Goal: Information Seeking & Learning: Learn about a topic

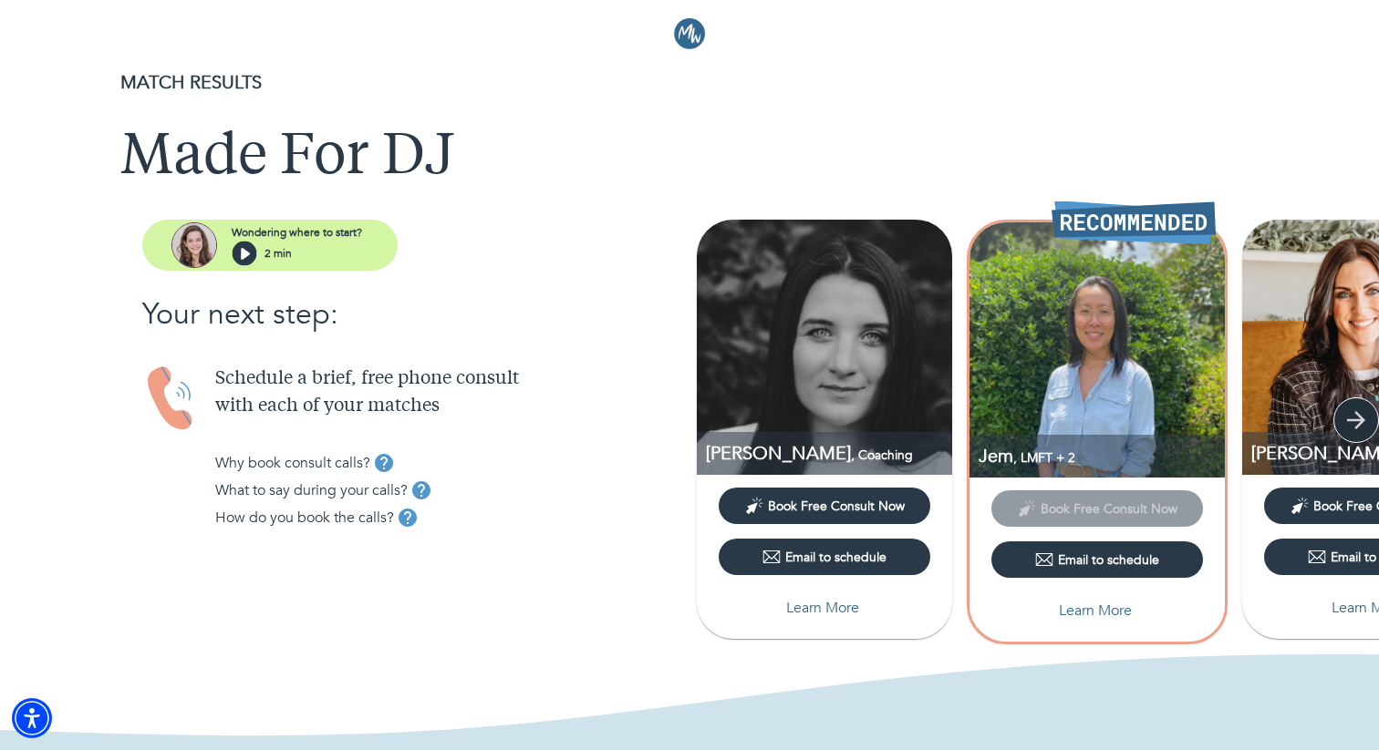
click at [1350, 427] on icon "button" at bounding box center [1355, 420] width 27 height 27
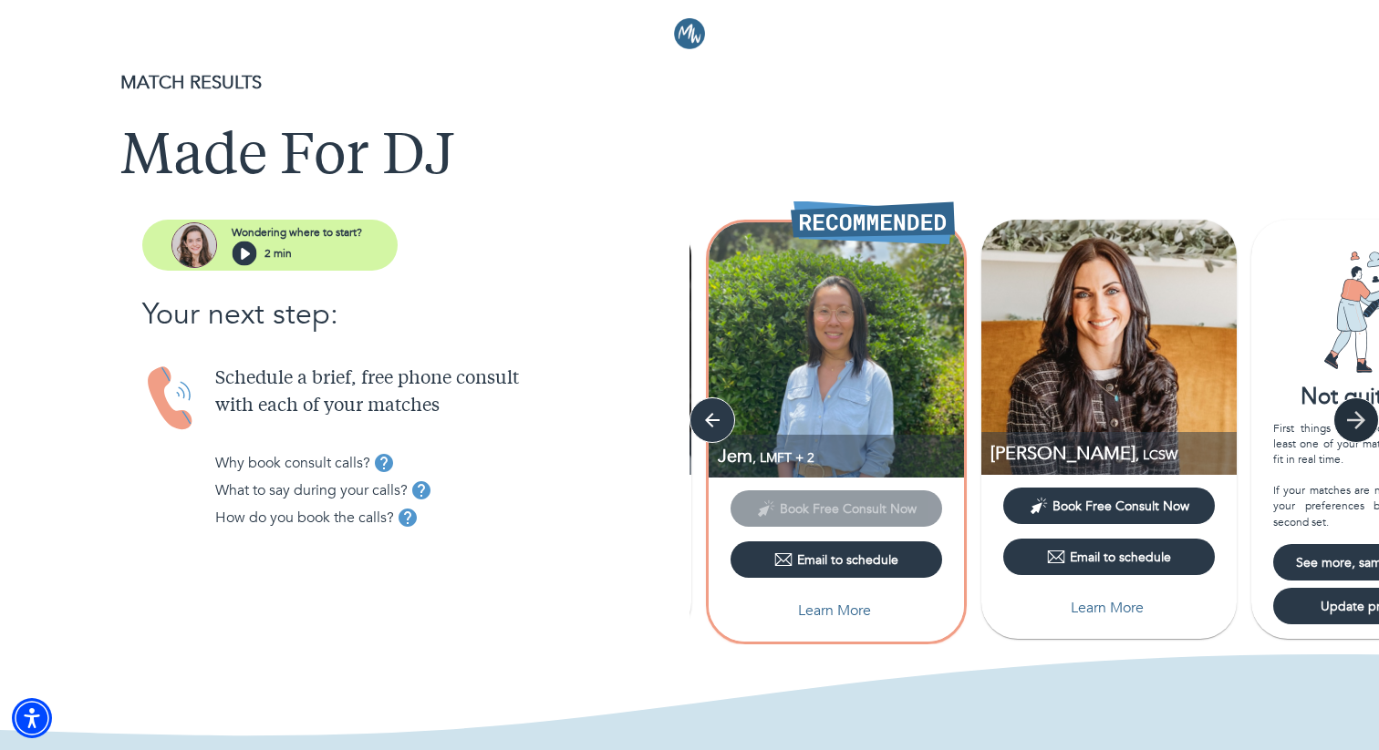
click at [1350, 427] on icon "button" at bounding box center [1355, 420] width 27 height 27
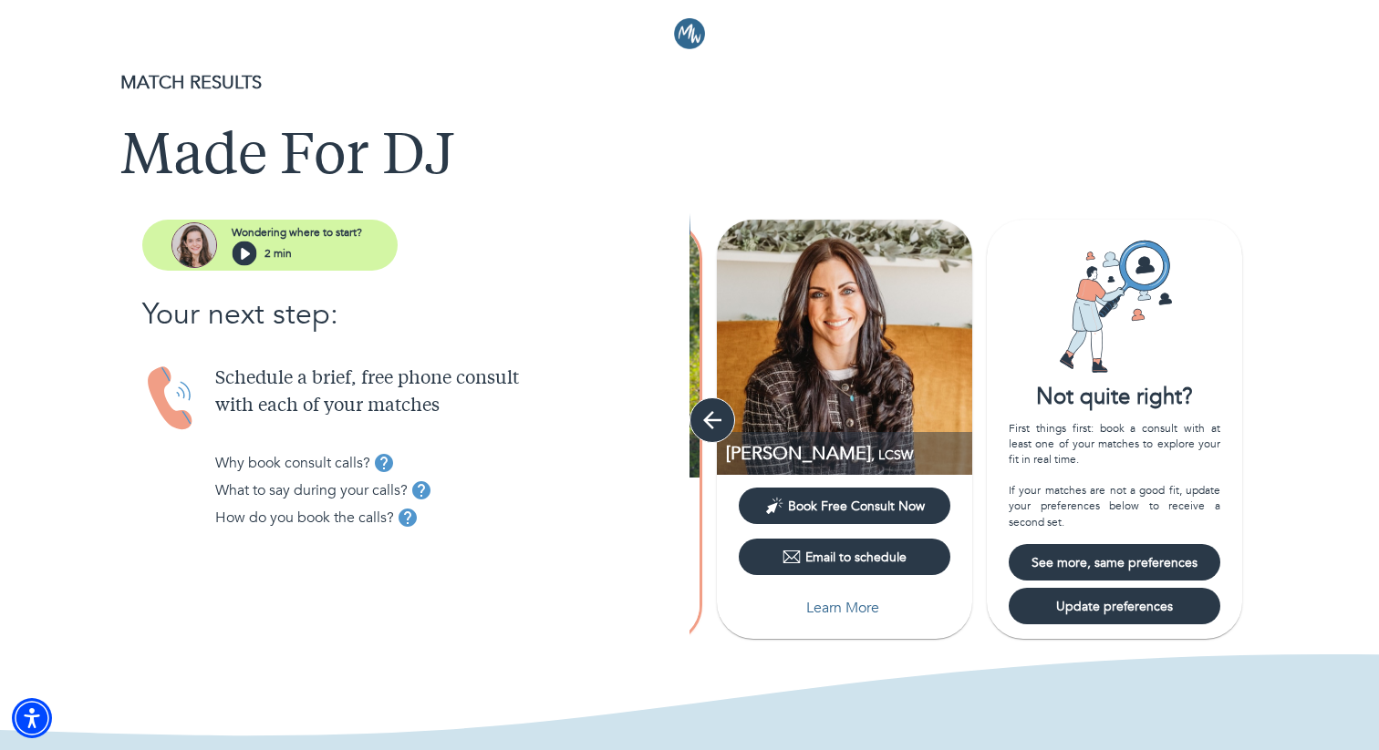
click at [711, 420] on icon "button" at bounding box center [712, 420] width 18 height 18
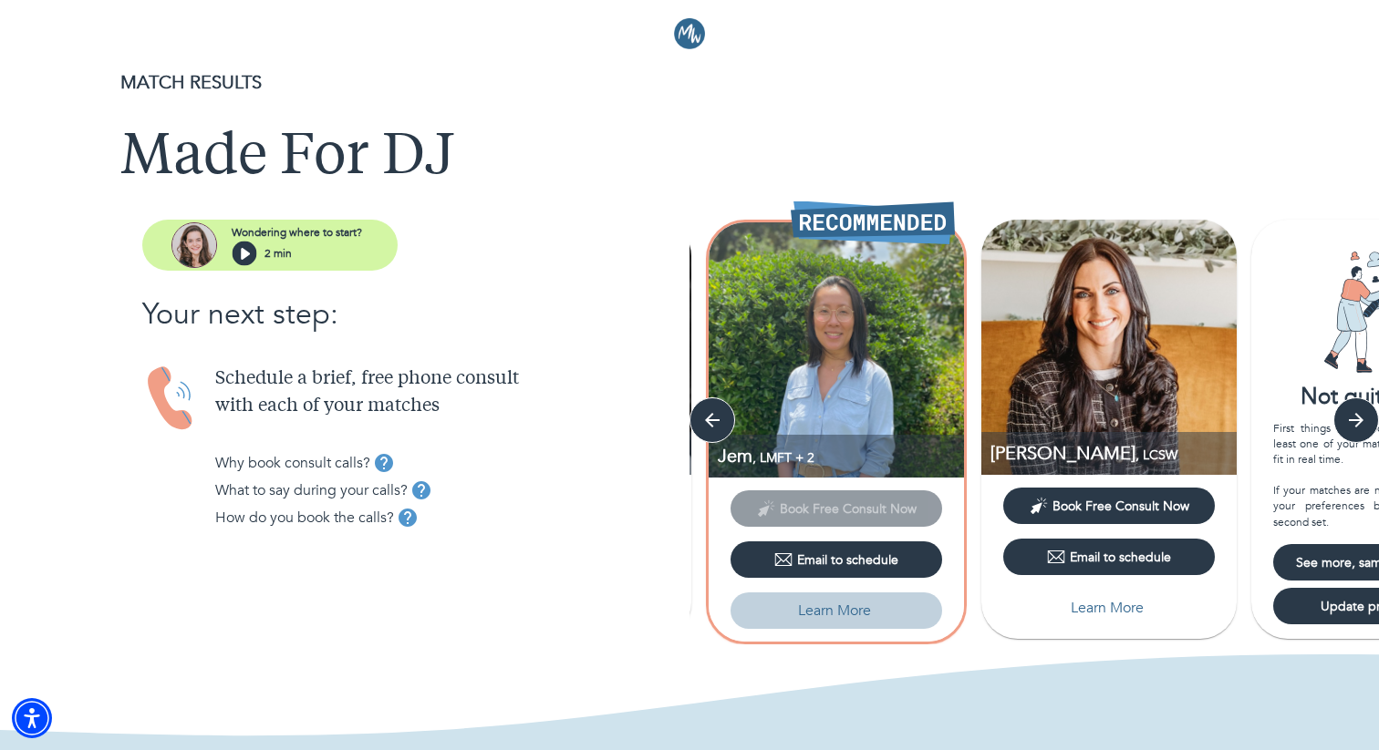
click at [825, 615] on p "Learn More" at bounding box center [834, 611] width 73 height 22
select select "6"
select select "2"
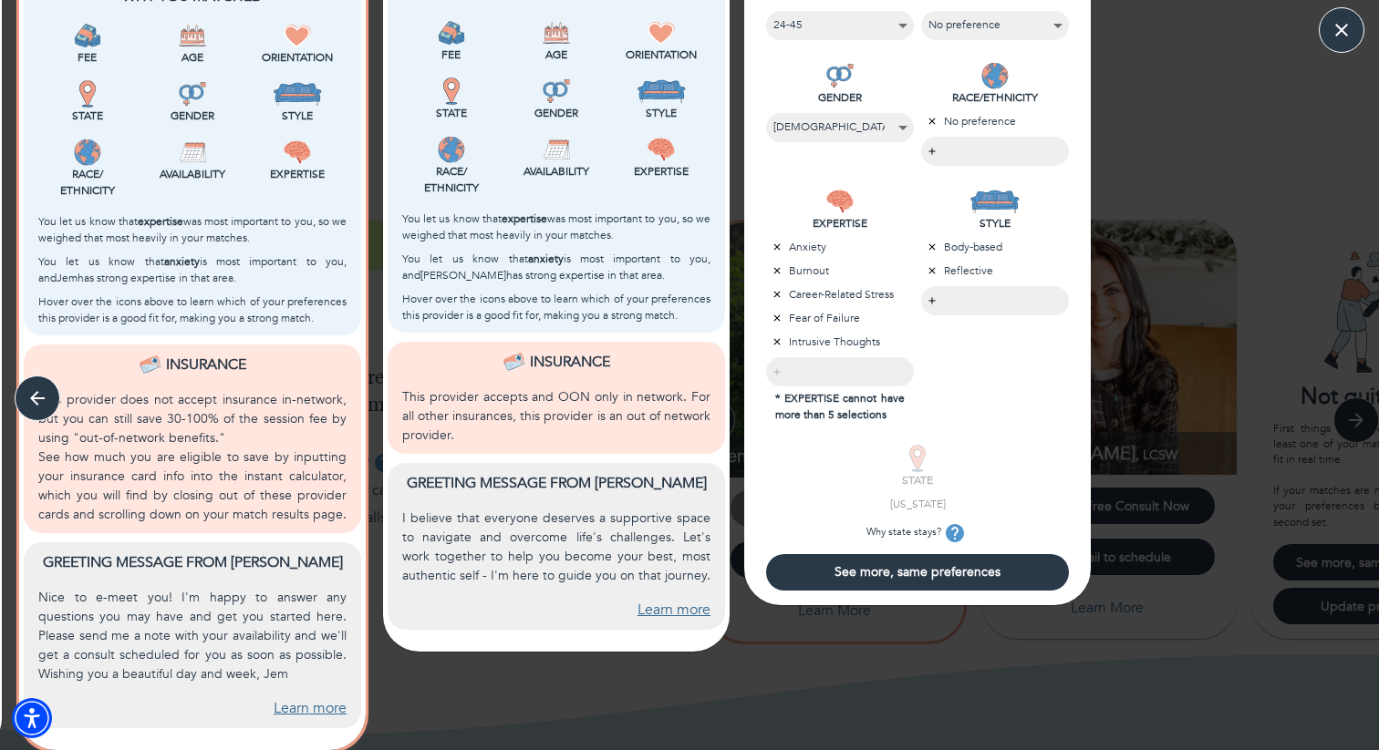
scroll to position [547, 0]
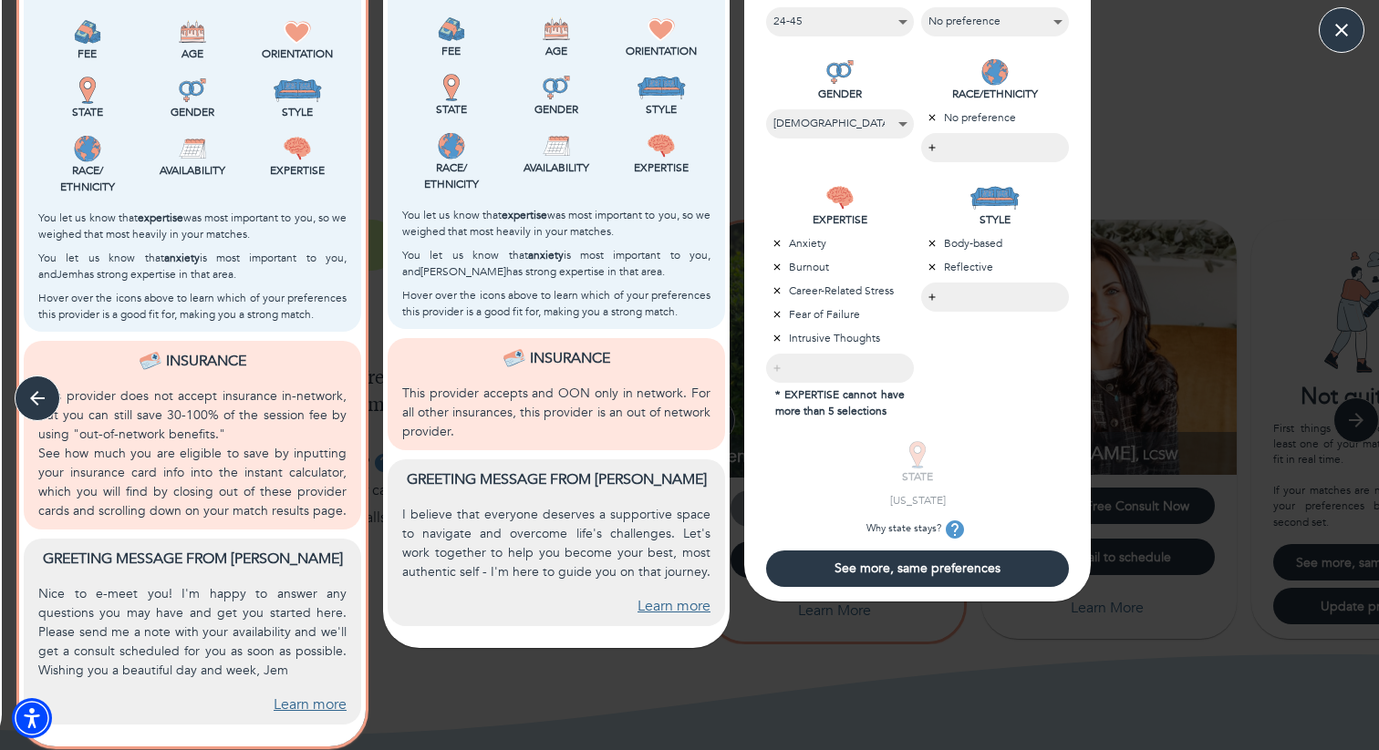
click at [279, 698] on link "Learn more" at bounding box center [310, 705] width 73 height 21
click at [817, 565] on span "See more, same preferences" at bounding box center [917, 568] width 288 height 17
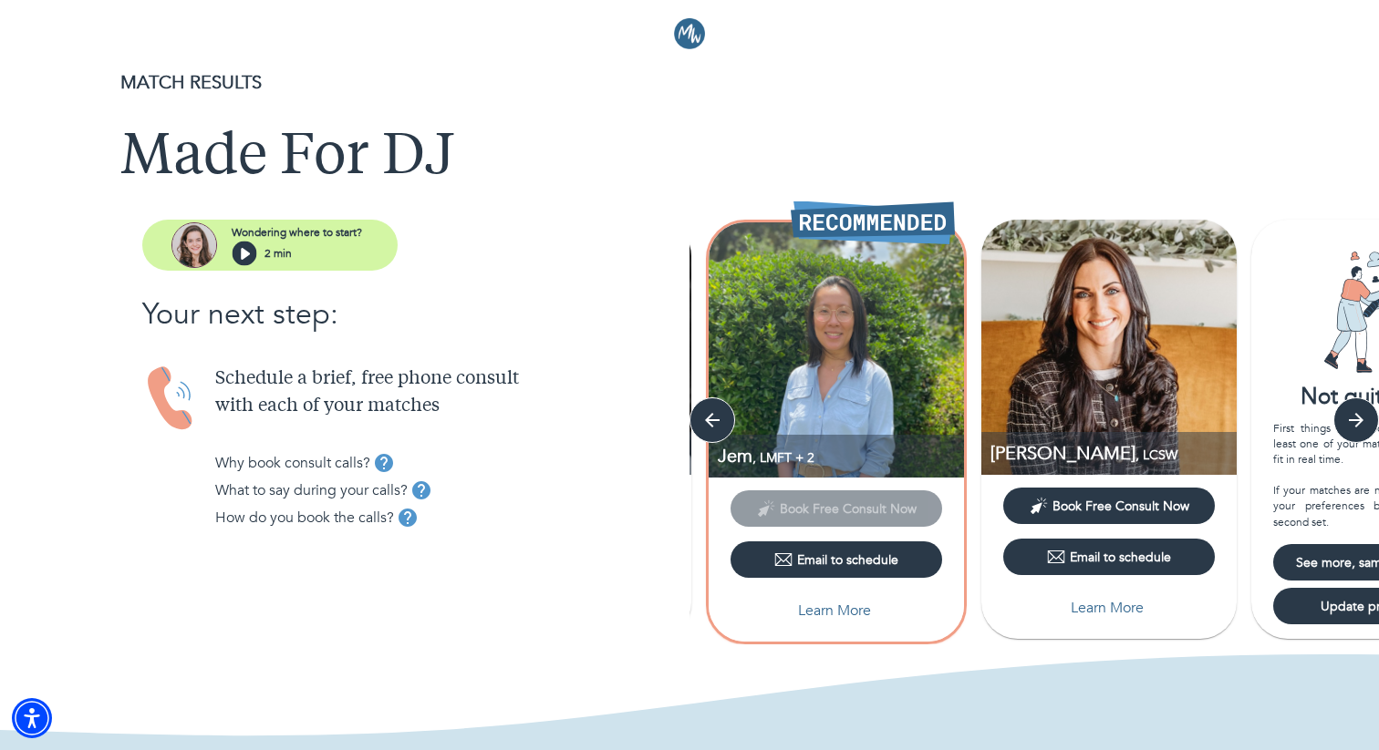
scroll to position [0, 0]
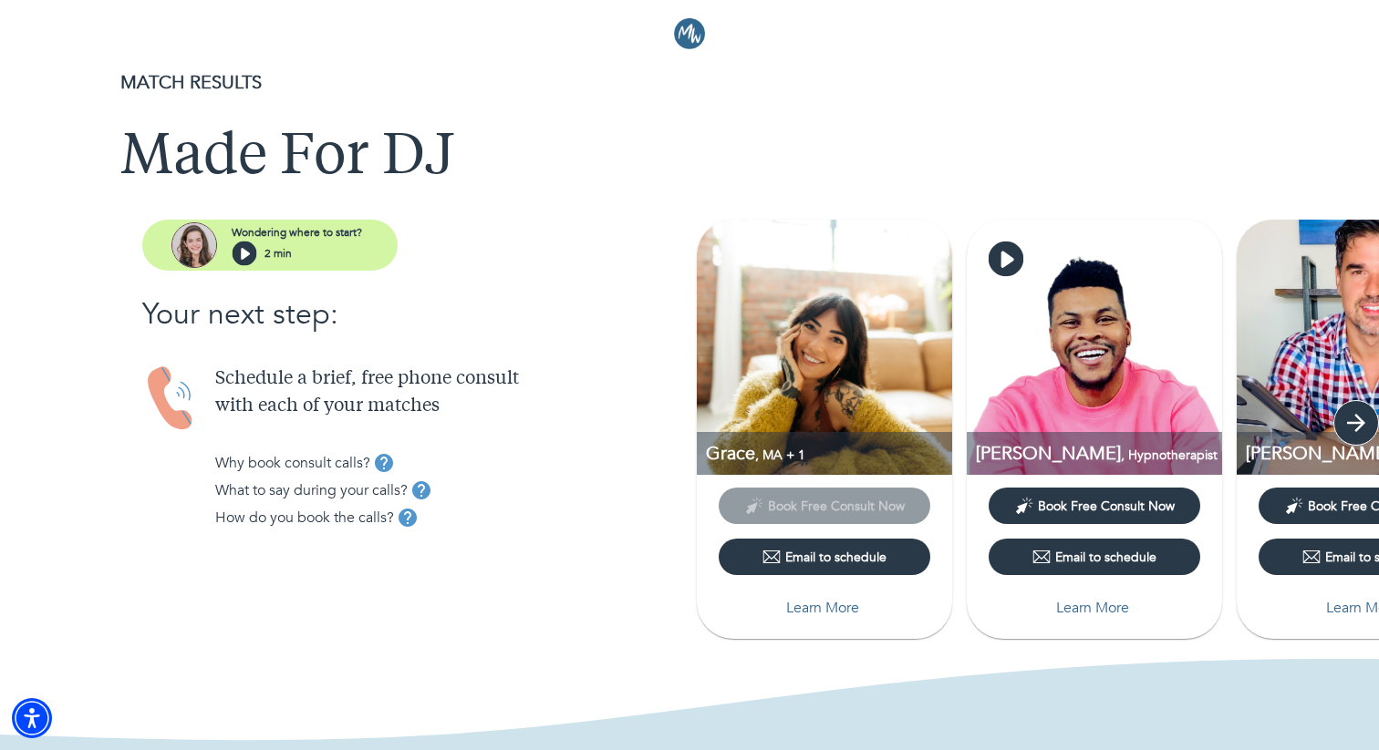
click at [1342, 426] on icon "button" at bounding box center [1355, 422] width 27 height 27
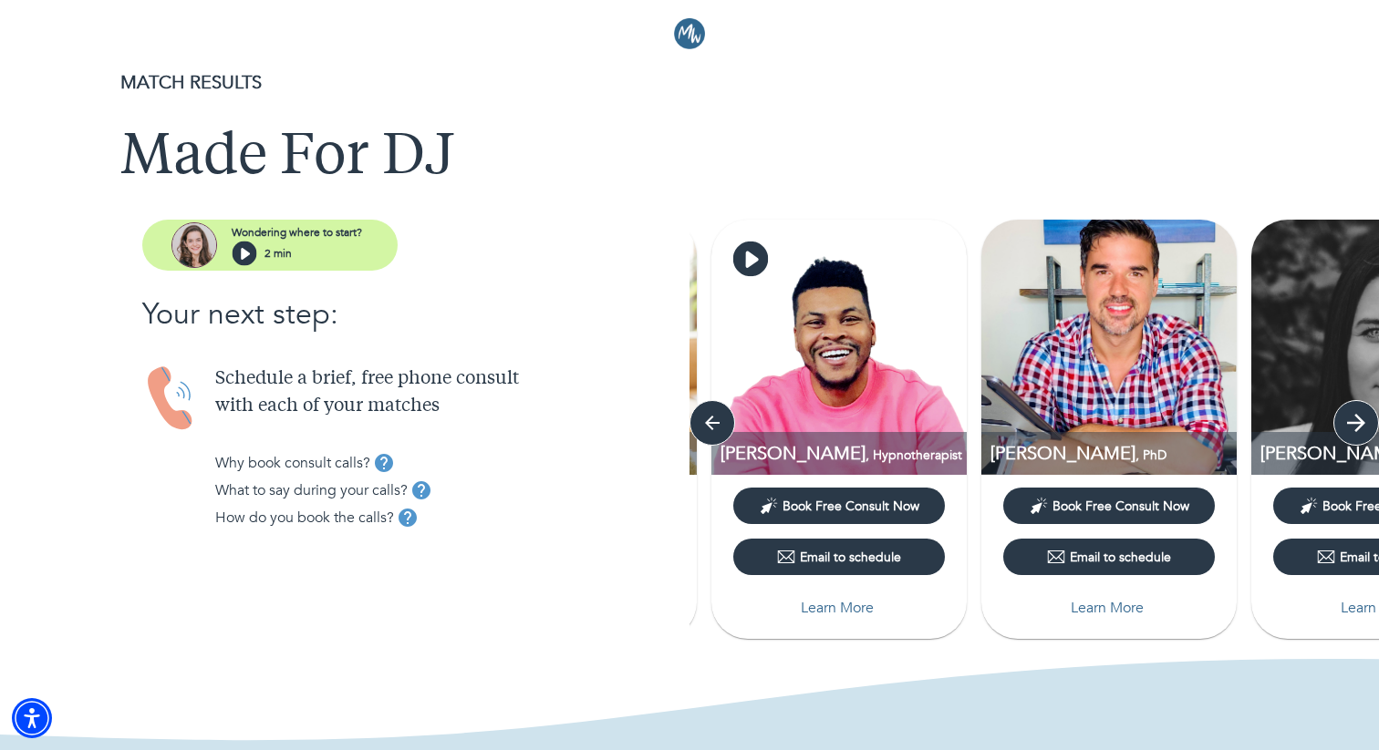
click at [1342, 426] on icon "button" at bounding box center [1355, 422] width 27 height 27
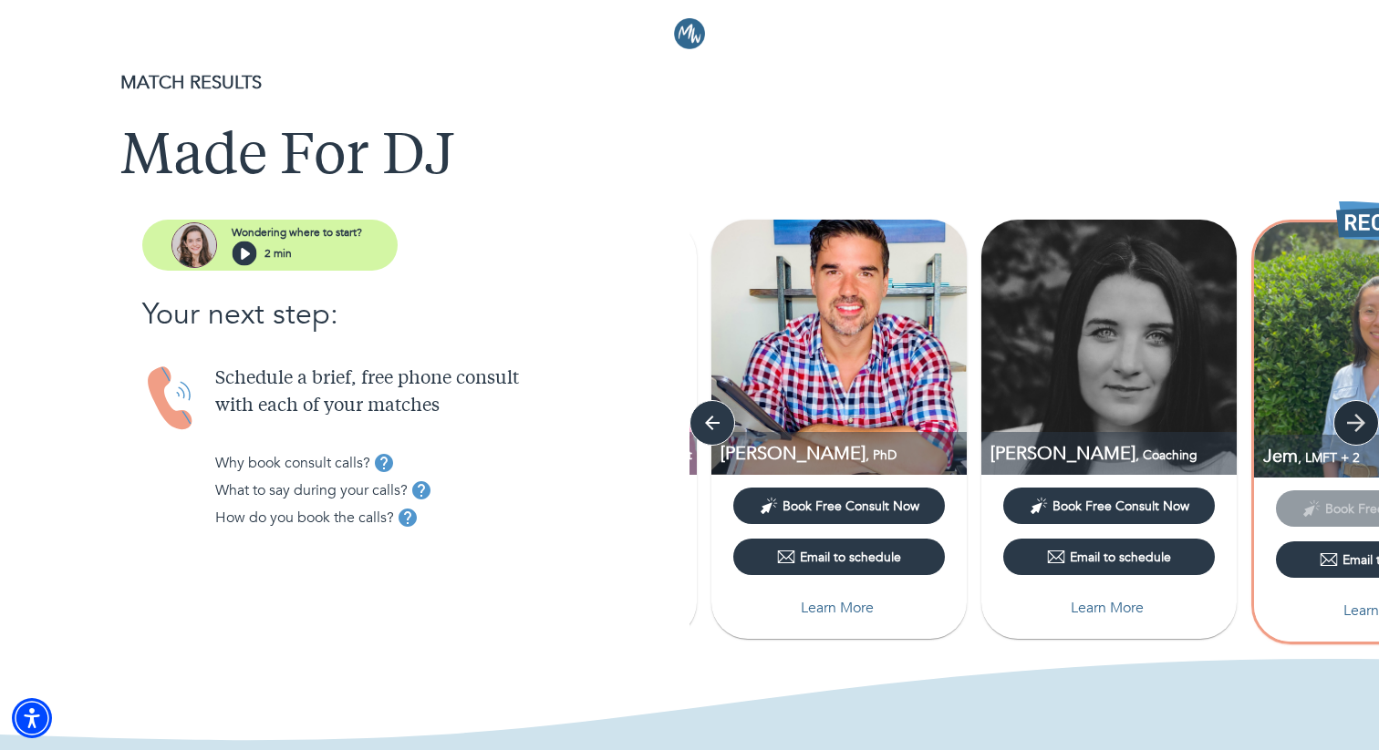
click at [1342, 426] on icon "button" at bounding box center [1355, 422] width 27 height 27
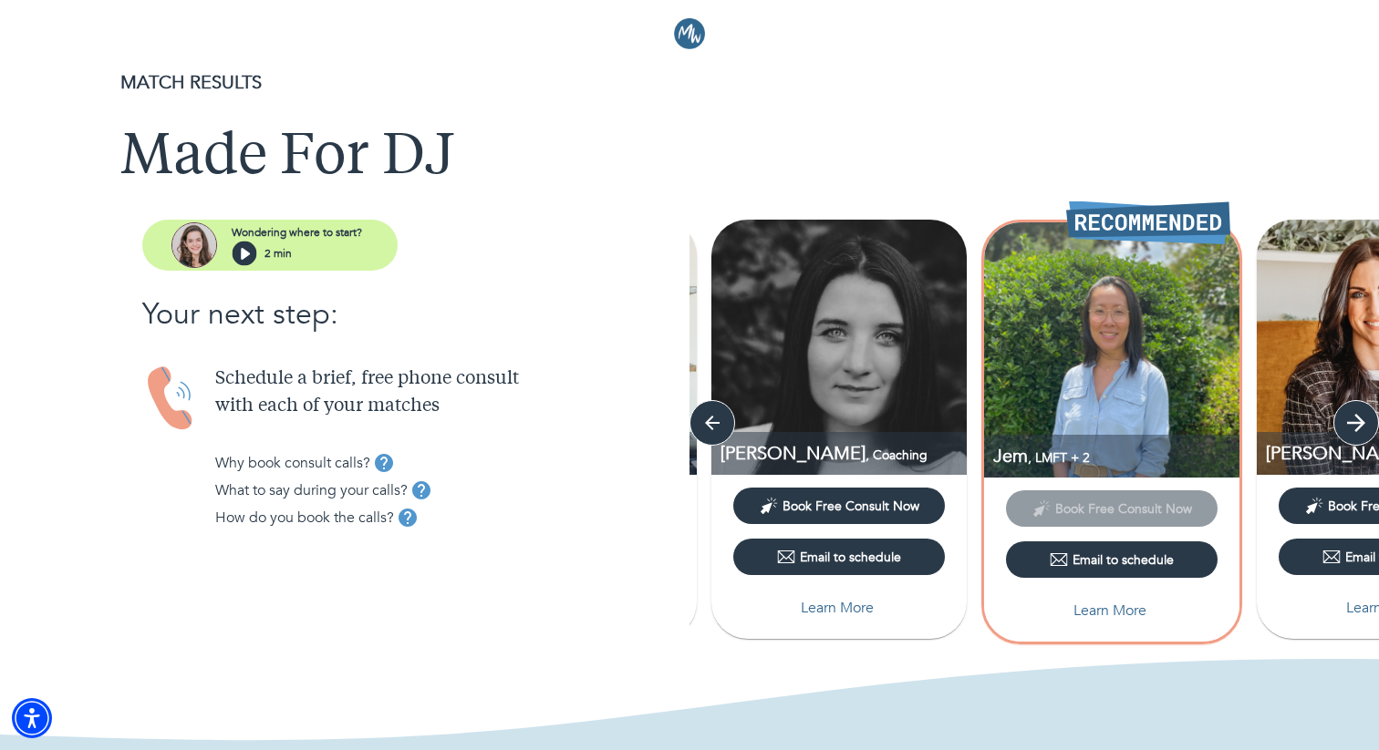
click at [1342, 426] on icon "button" at bounding box center [1355, 422] width 27 height 27
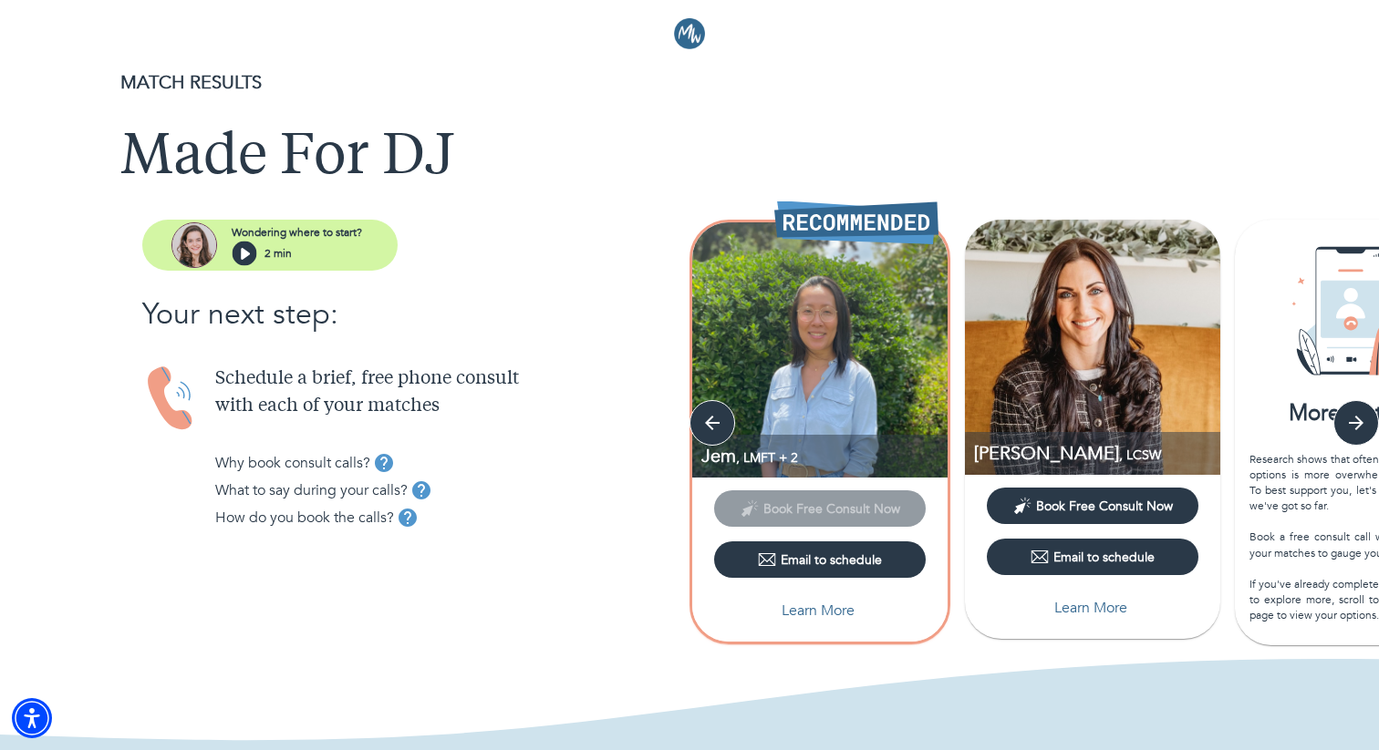
click at [1099, 613] on p "Learn More" at bounding box center [1090, 608] width 73 height 22
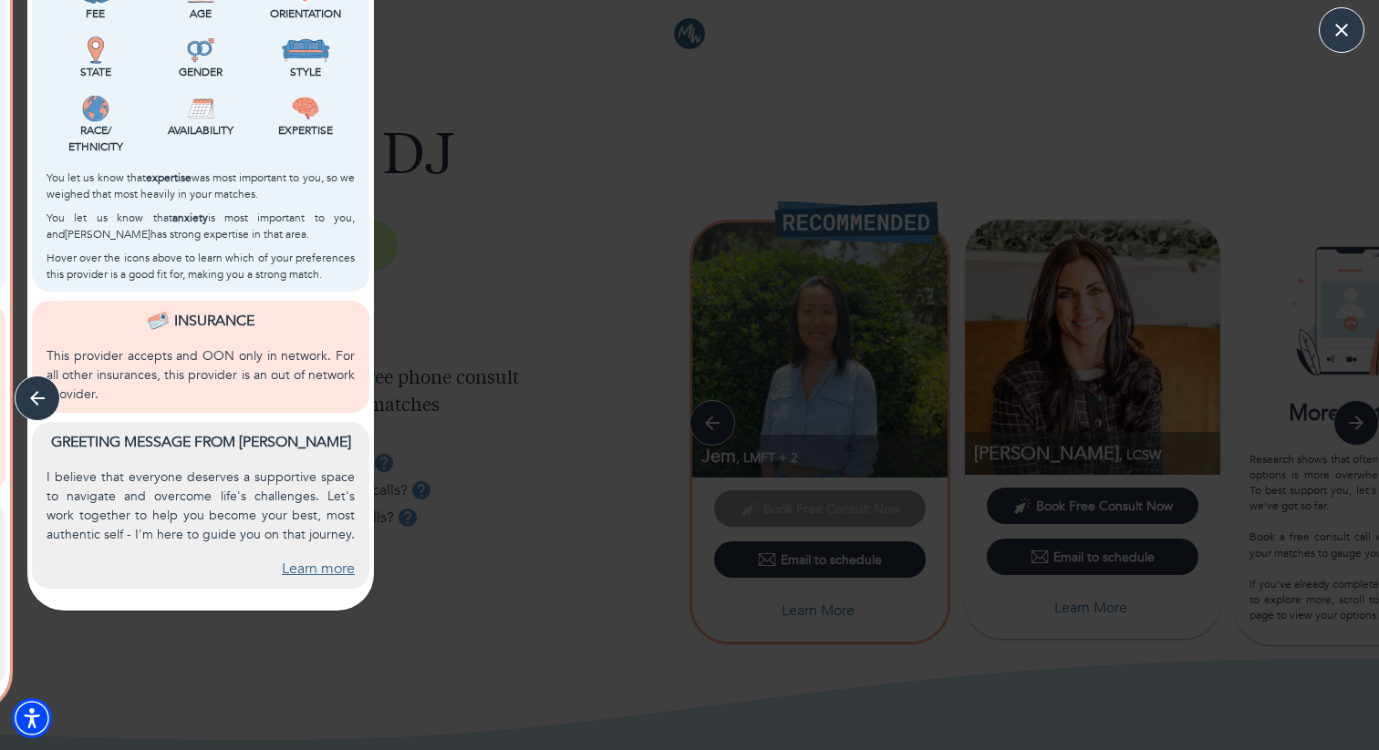
scroll to position [616, 0]
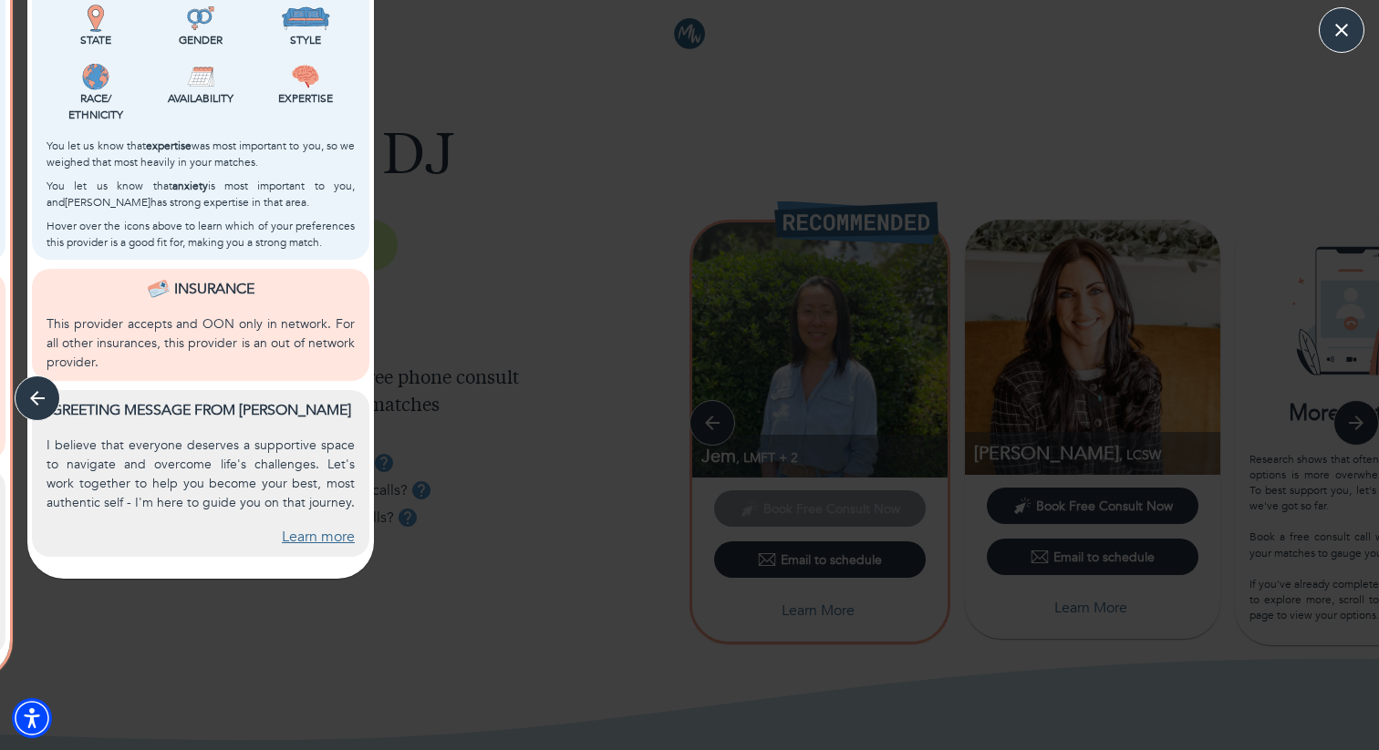
click at [314, 537] on link "Learn more" at bounding box center [318, 537] width 73 height 21
